Goal: Book appointment/travel/reservation

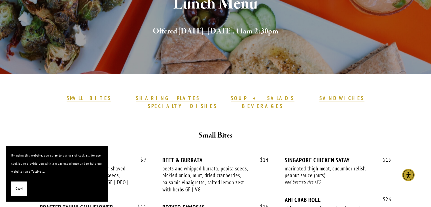
click at [182, 115] on div at bounding box center [216, 120] width 340 height 10
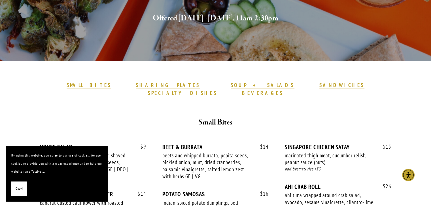
scroll to position [105, 0]
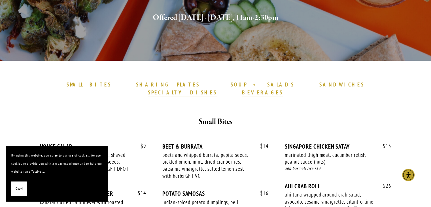
click at [17, 187] on span "Okay!" at bounding box center [19, 188] width 7 height 8
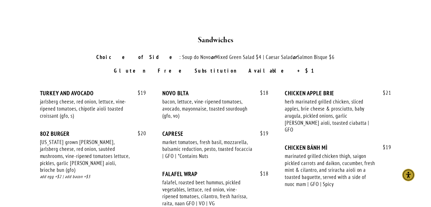
scroll to position [772, 0]
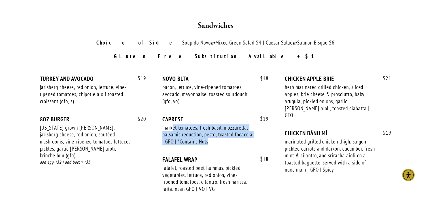
drag, startPoint x: 173, startPoint y: 119, endPoint x: 218, endPoint y: 132, distance: 47.2
click at [218, 132] on div "market tomatoes, fresh basil, mozzarella, balsamic reduction, pesto, toasted fo…" at bounding box center [207, 134] width 90 height 21
click at [214, 134] on div "market tomatoes, fresh basil, mozzarella, balsamic reduction, pesto, toasted fo…" at bounding box center [207, 134] width 90 height 21
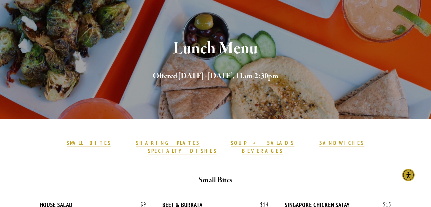
scroll to position [47, 0]
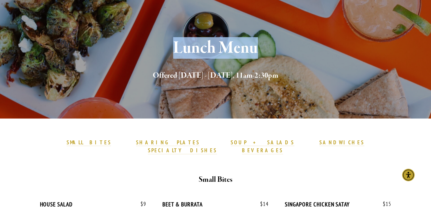
drag, startPoint x: 172, startPoint y: 47, endPoint x: 268, endPoint y: 47, distance: 96.0
click at [268, 47] on h1 "Lunch Menu" at bounding box center [215, 48] width 330 height 18
click at [266, 47] on h1 "Lunch Menu" at bounding box center [215, 48] width 330 height 18
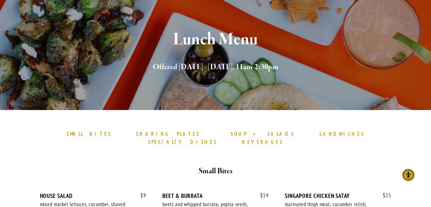
scroll to position [0, 0]
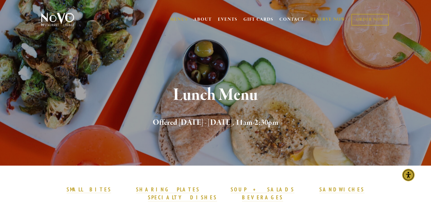
click at [330, 20] on link "RESERVE NOW" at bounding box center [328, 19] width 36 height 11
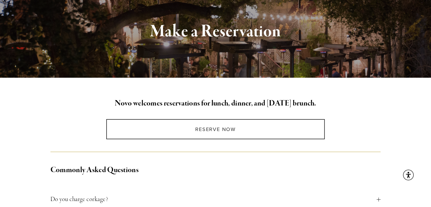
scroll to position [72, 0]
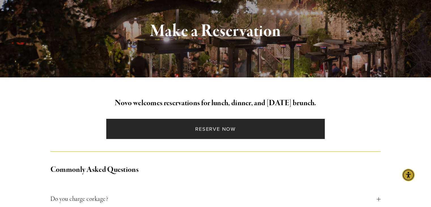
click at [217, 131] on link "Reserve Now" at bounding box center [215, 129] width 218 height 20
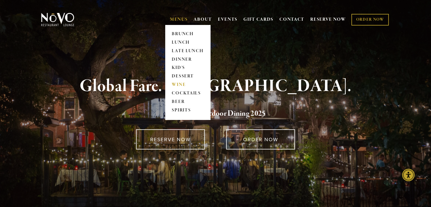
click at [178, 85] on link "WINE" at bounding box center [187, 85] width 35 height 8
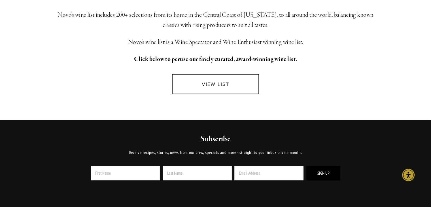
scroll to position [152, 0]
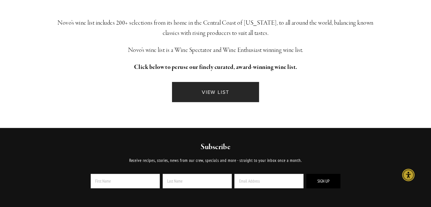
click at [204, 89] on link "VIEW LIST" at bounding box center [215, 92] width 87 height 20
